Goal: Information Seeking & Learning: Learn about a topic

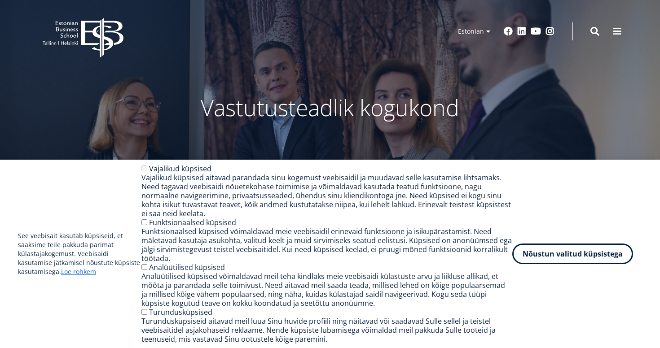
click at [603, 254] on button "Nõustun valitud küpsistega" at bounding box center [572, 254] width 121 height 21
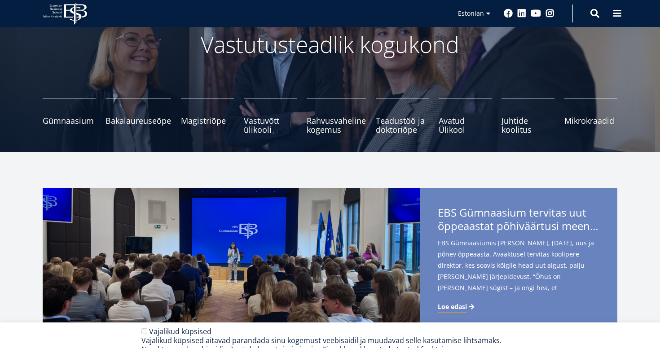
scroll to position [88, 0]
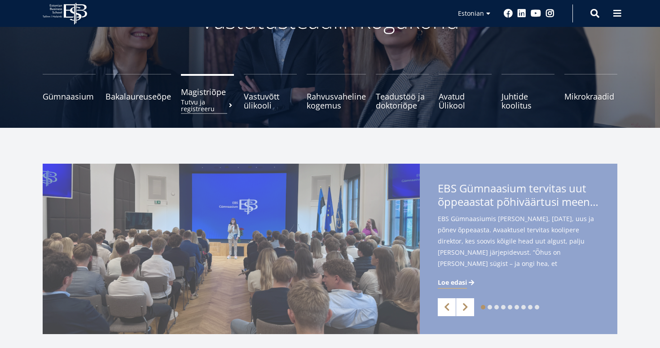
click at [194, 97] on link "Magistriõpe Tutvu ja registreeru" at bounding box center [207, 92] width 53 height 36
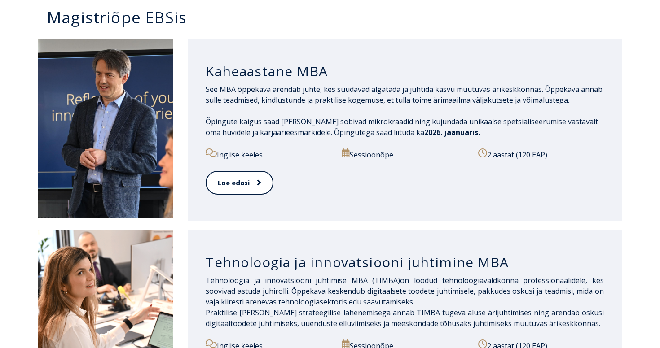
scroll to position [457, 0]
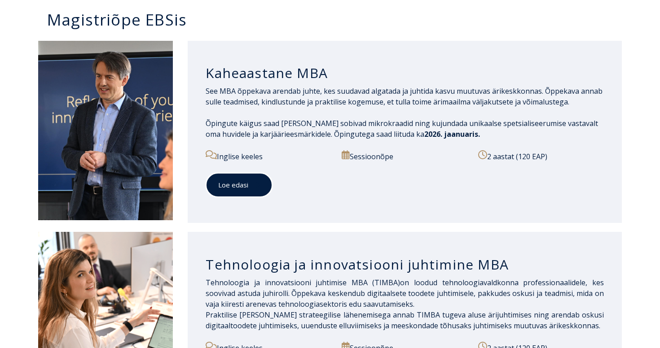
click at [271, 175] on link "Loe edasi" at bounding box center [239, 185] width 67 height 25
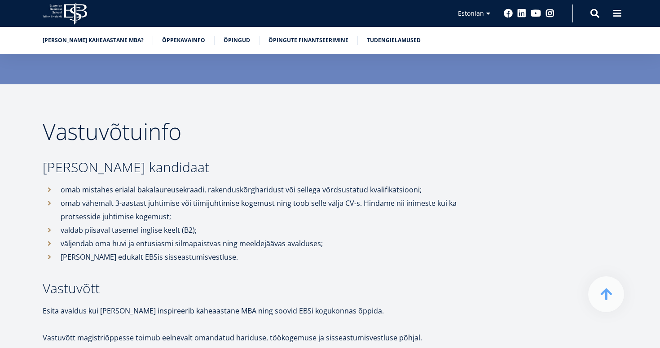
scroll to position [2095, 0]
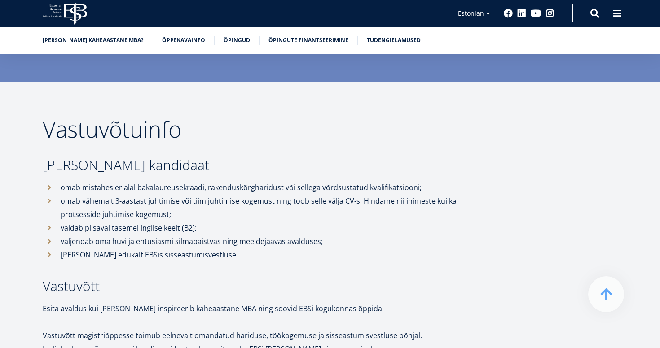
click at [271, 181] on li "omab mistahes erialal bakalaureusekraadi, rakenduskõrgharidust või sellega võrd…" at bounding box center [256, 187] width 426 height 13
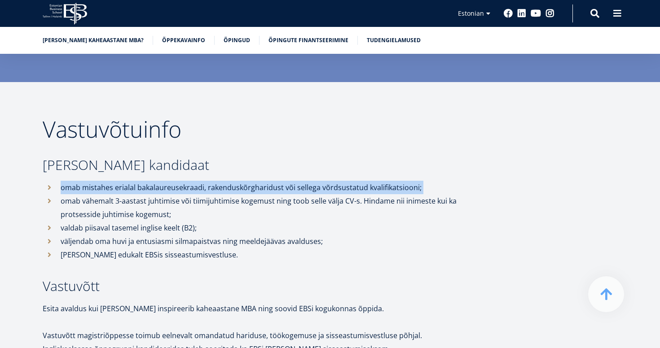
click at [271, 181] on li "omab mistahes erialal bakalaureusekraadi, rakenduskõrgharidust või sellega võrd…" at bounding box center [256, 187] width 426 height 13
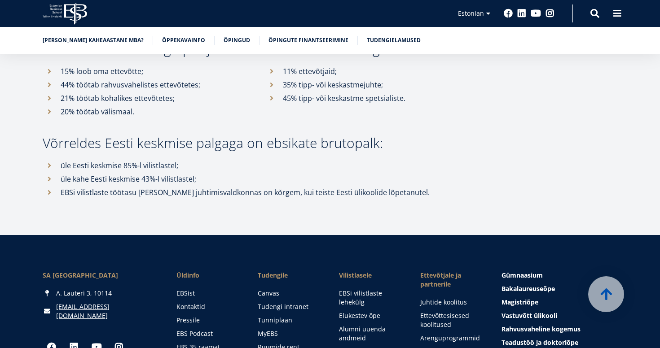
scroll to position [4285, 0]
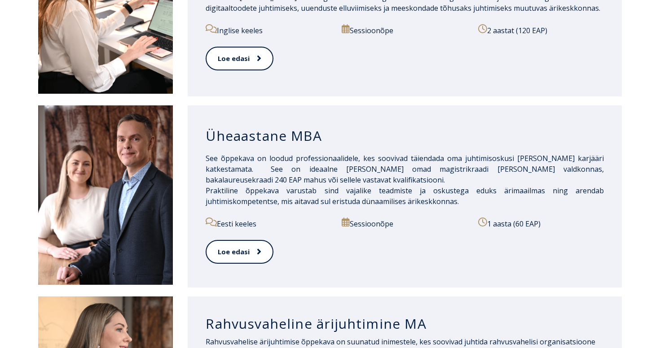
scroll to position [788, 0]
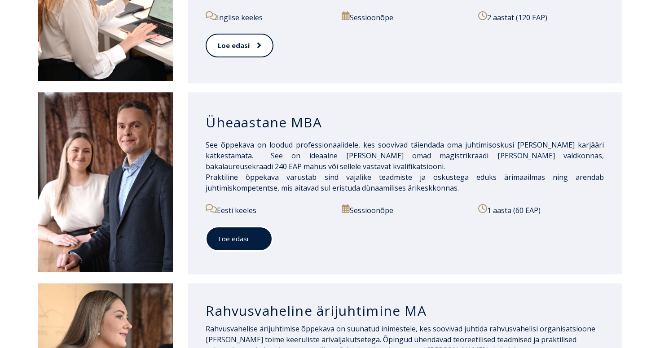
click at [251, 234] on span at bounding box center [254, 238] width 12 height 9
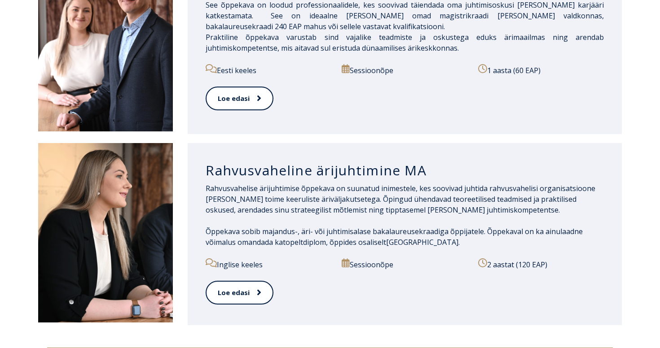
scroll to position [952, 0]
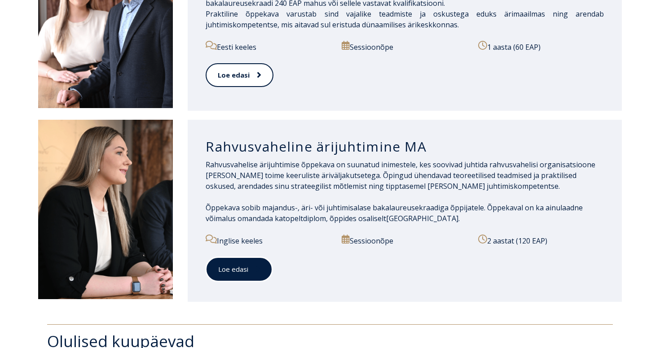
click at [224, 265] on link "Loe edasi" at bounding box center [239, 269] width 67 height 25
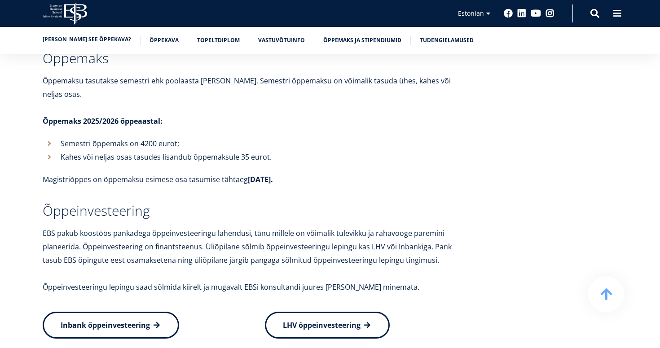
scroll to position [3071, 0]
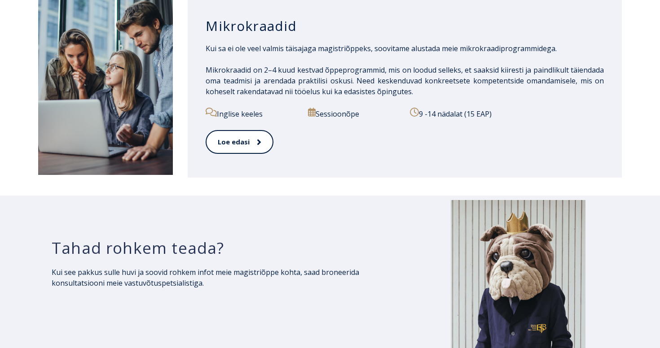
scroll to position [1458, 0]
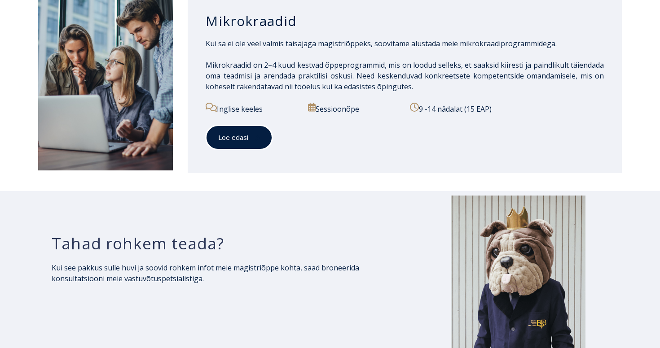
click at [255, 133] on span at bounding box center [254, 137] width 12 height 9
